Goal: Task Accomplishment & Management: Manage account settings

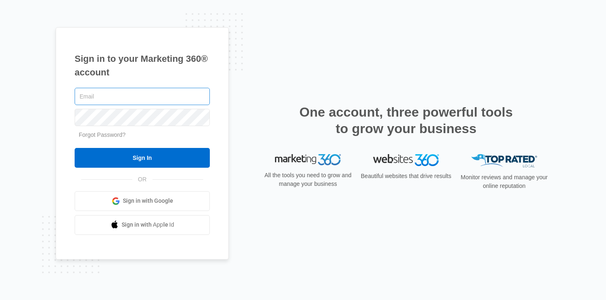
click at [142, 90] on input "text" at bounding box center [142, 96] width 135 height 17
type input "[PERSON_NAME][EMAIL_ADDRESS][DOMAIN_NAME]"
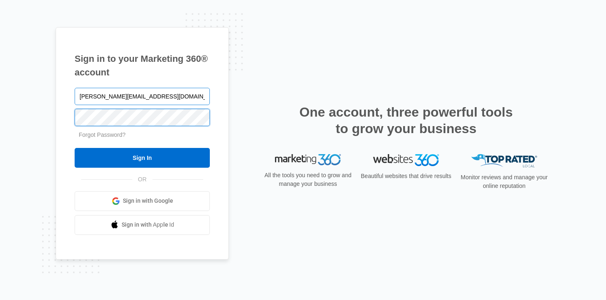
click at [75, 148] on input "Sign In" at bounding box center [142, 158] width 135 height 20
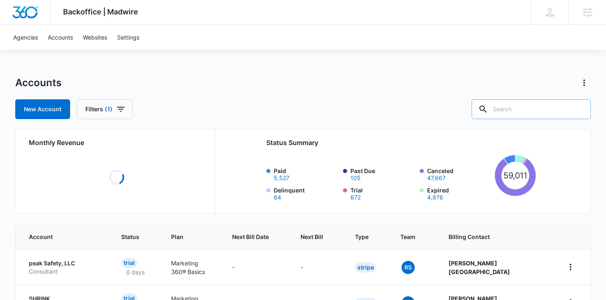
click at [548, 111] on input "text" at bounding box center [531, 109] width 119 height 20
type input "proven 4"
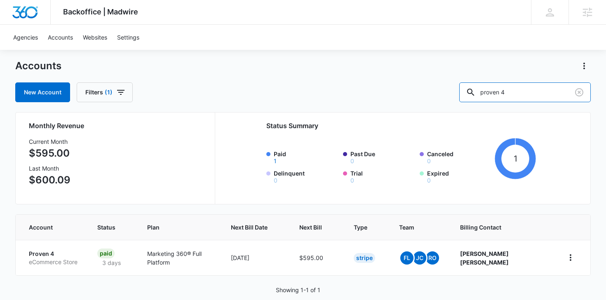
scroll to position [31, 0]
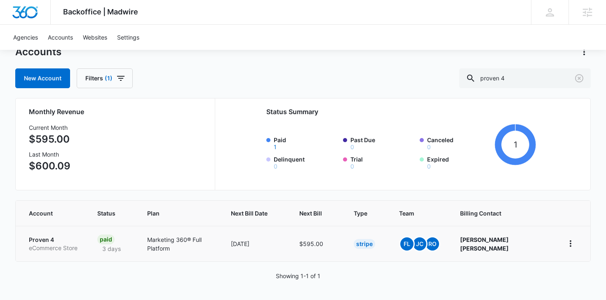
click at [49, 242] on p "Proven 4" at bounding box center [53, 240] width 49 height 8
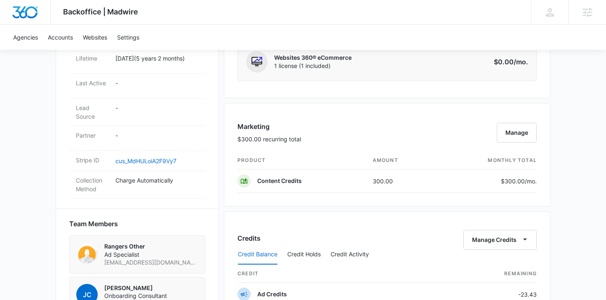
scroll to position [430, 0]
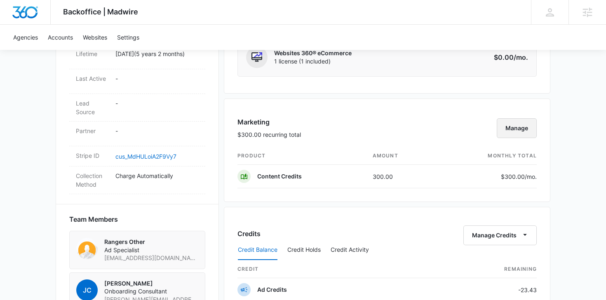
click at [524, 126] on button "Manage" at bounding box center [517, 128] width 40 height 20
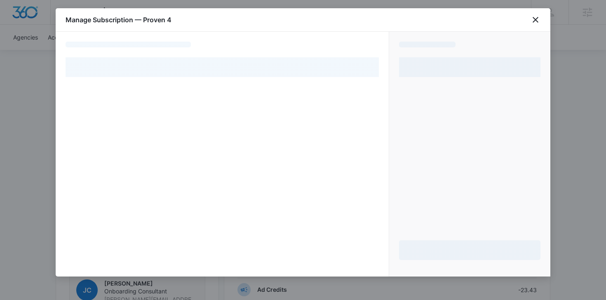
select select "pm_1RRgBvA4n8RTgNjUuLiNlgH2"
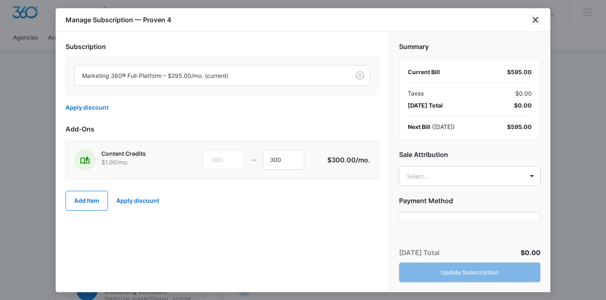
click at [537, 18] on icon "close" at bounding box center [536, 20] width 6 height 6
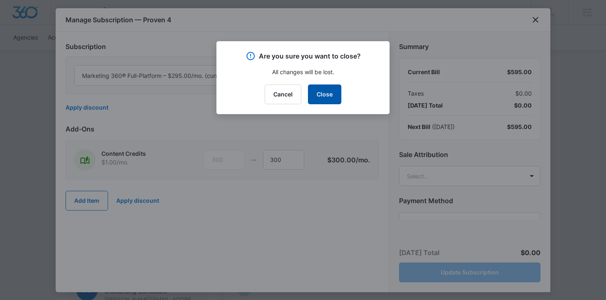
click at [329, 89] on button "Close" at bounding box center [324, 95] width 33 height 20
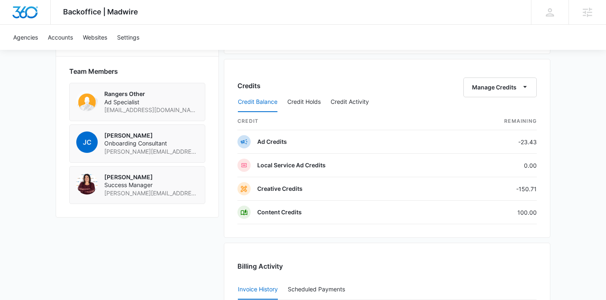
scroll to position [580, 0]
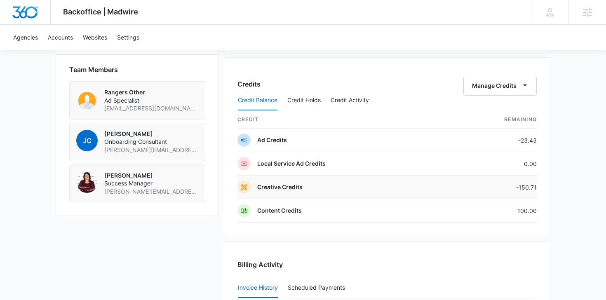
click at [383, 197] on td "Creative Credits" at bounding box center [343, 188] width 212 height 24
click at [277, 185] on p "Creative Credits" at bounding box center [279, 187] width 45 height 8
click at [501, 80] on button "Manage Credits" at bounding box center [499, 86] width 73 height 20
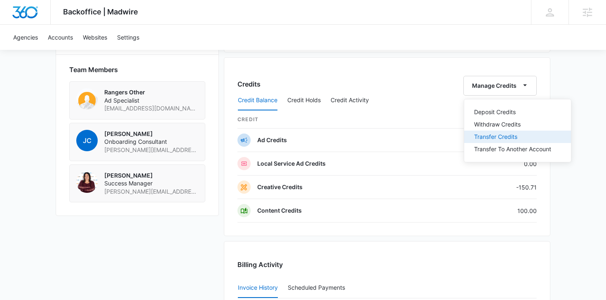
click at [502, 135] on div "Transfer Credits" at bounding box center [512, 137] width 77 height 6
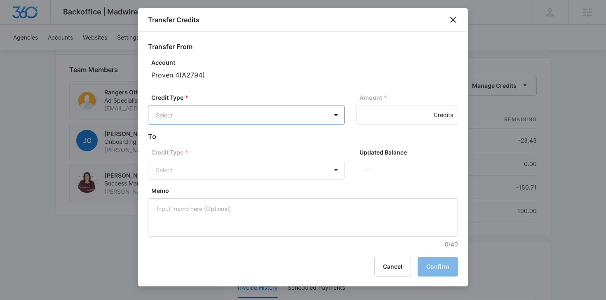
click at [210, 113] on body "Backoffice | Madwire Apps Settings FL Farra Lanzer farra@madwire.com My Profile…" at bounding box center [303, 33] width 606 height 1227
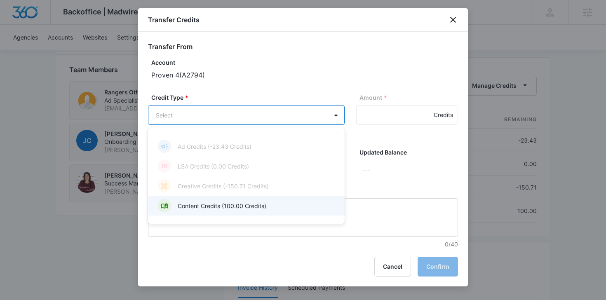
click at [205, 206] on p "Content Credits (100.00 Credits)" at bounding box center [222, 206] width 89 height 9
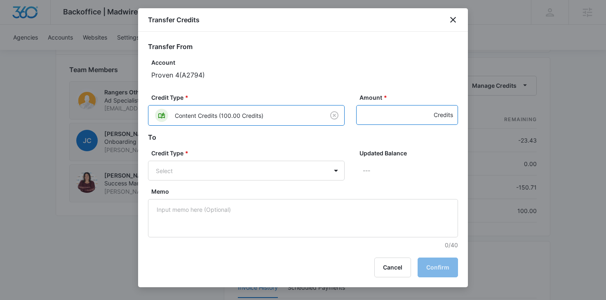
click at [407, 114] on input "Amount *" at bounding box center [407, 115] width 102 height 20
type input "3"
type input "10"
type input "100"
click at [188, 171] on body "Backoffice | Madwire Apps Settings FL Farra Lanzer farra@madwire.com My Profile…" at bounding box center [303, 33] width 606 height 1227
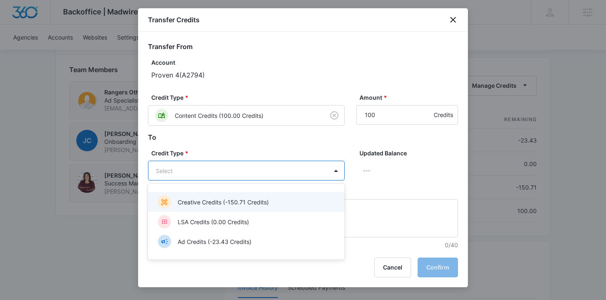
click at [199, 202] on p "Creative Credits (-150.71 Credits)" at bounding box center [223, 202] width 91 height 9
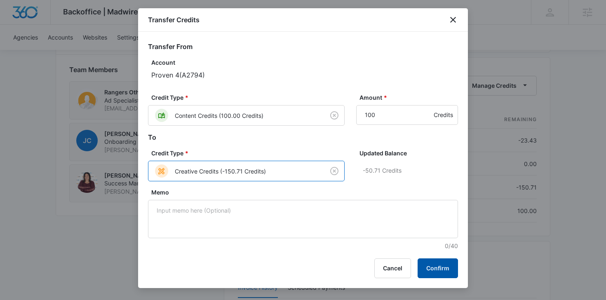
click at [447, 269] on button "Confirm" at bounding box center [438, 269] width 40 height 20
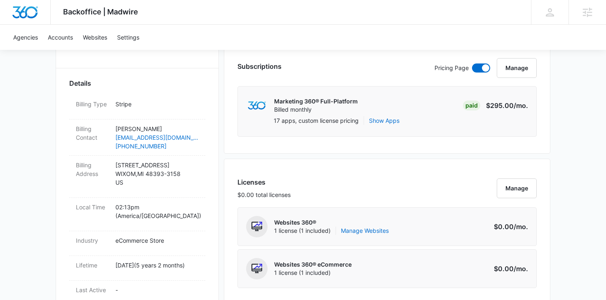
scroll to position [0, 0]
